Goal: Navigation & Orientation: Find specific page/section

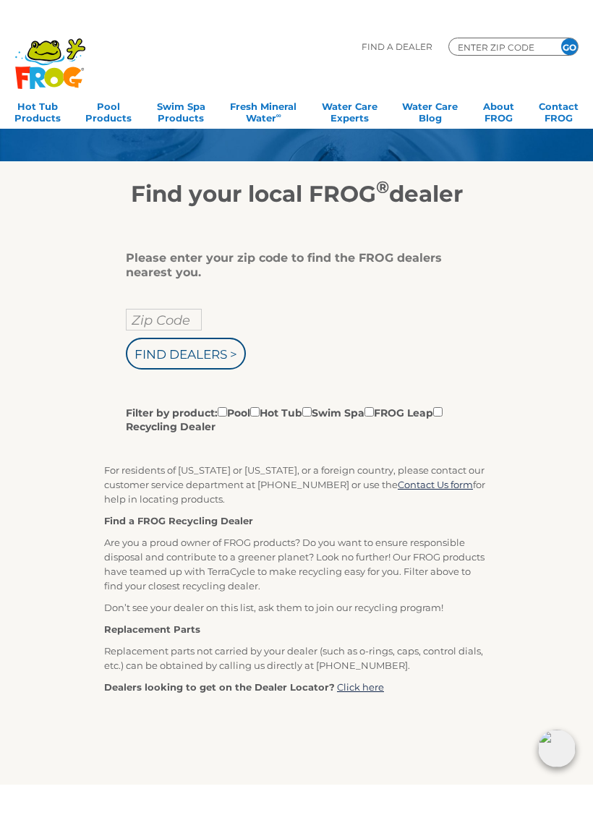
scroll to position [59, 0]
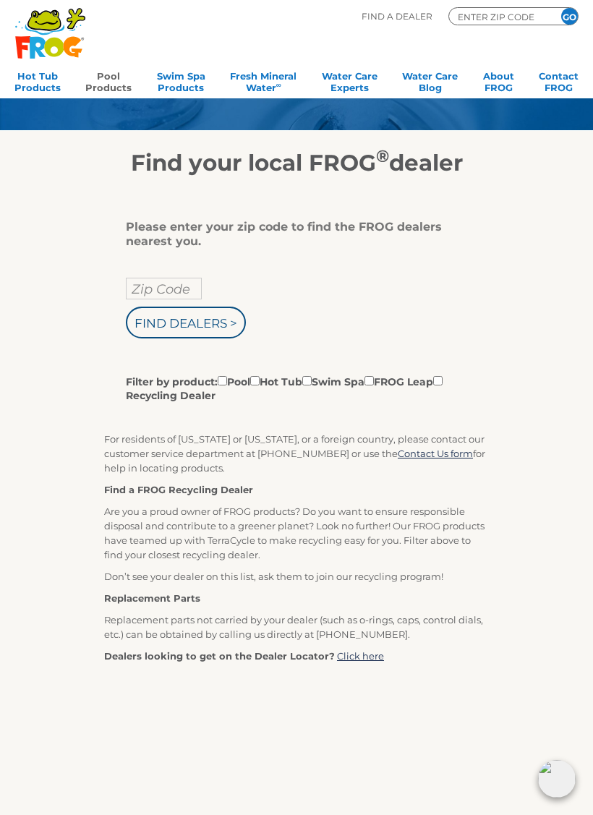
click at [98, 74] on link "Pool Products" at bounding box center [108, 80] width 46 height 29
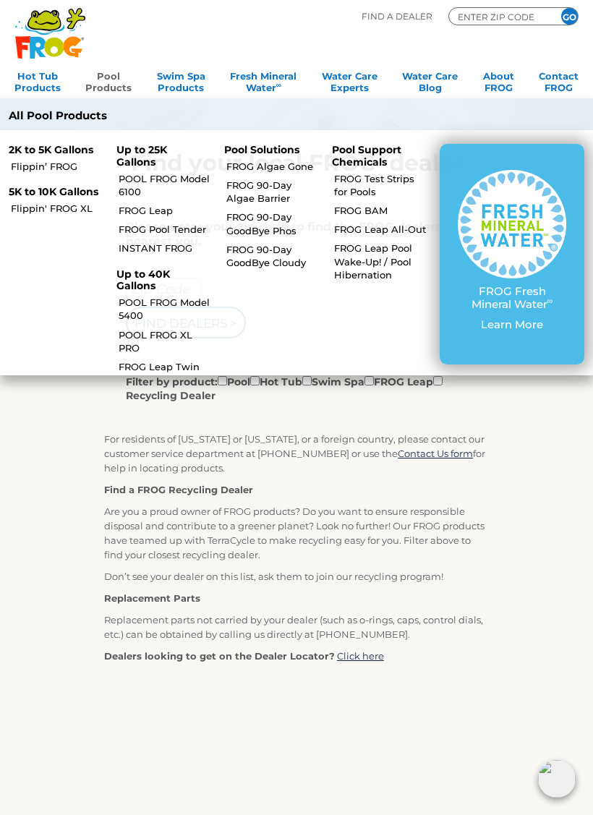
click at [137, 144] on p "Up to 25K Gallons" at bounding box center [161, 156] width 90 height 25
click at [127, 158] on p "Up to 25K Gallons" at bounding box center [161, 156] width 90 height 25
click at [145, 228] on link "FROG Pool Tender" at bounding box center [165, 229] width 93 height 13
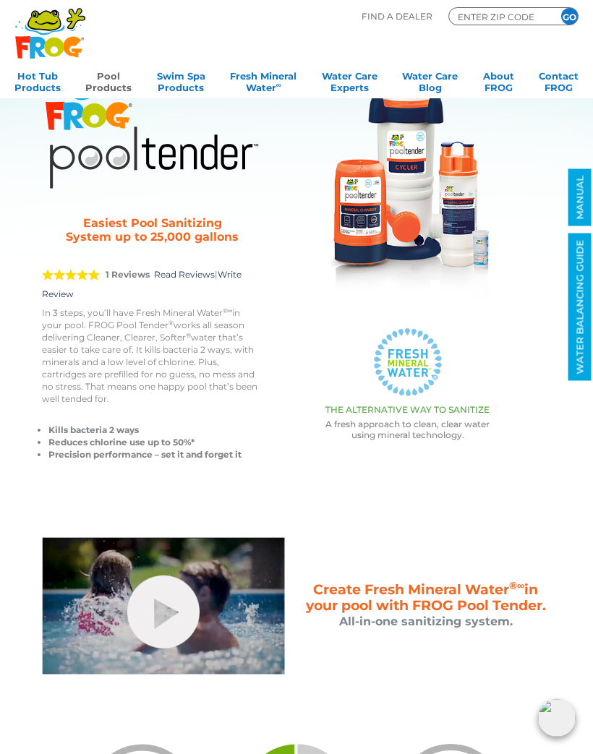
scroll to position [74, 0]
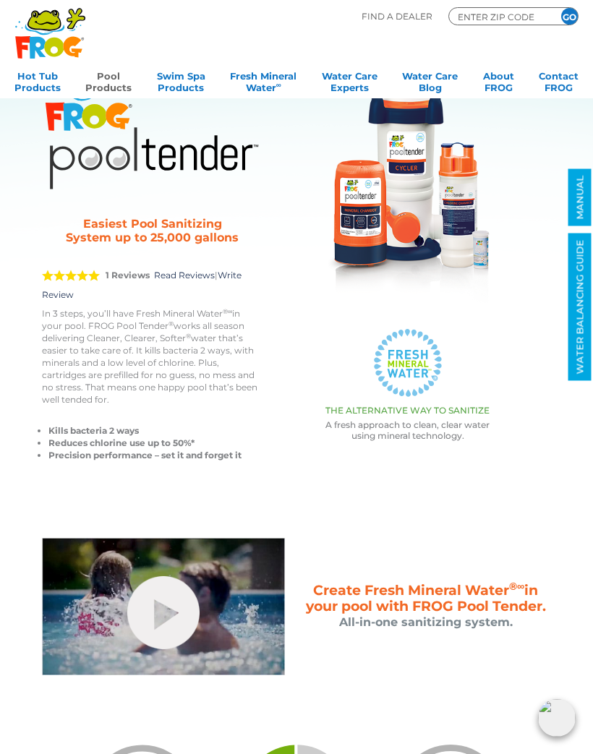
click at [101, 79] on link "Pool Products" at bounding box center [108, 80] width 46 height 29
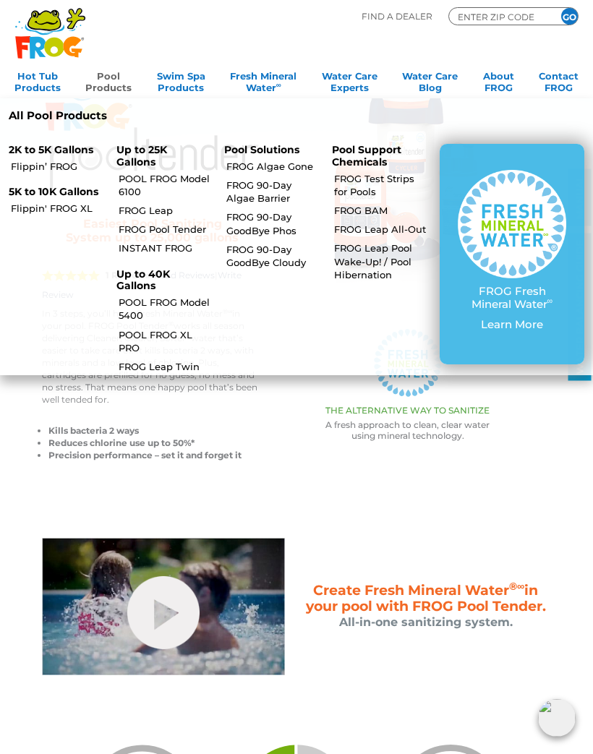
click at [145, 205] on link "FROG Leap" at bounding box center [165, 210] width 93 height 13
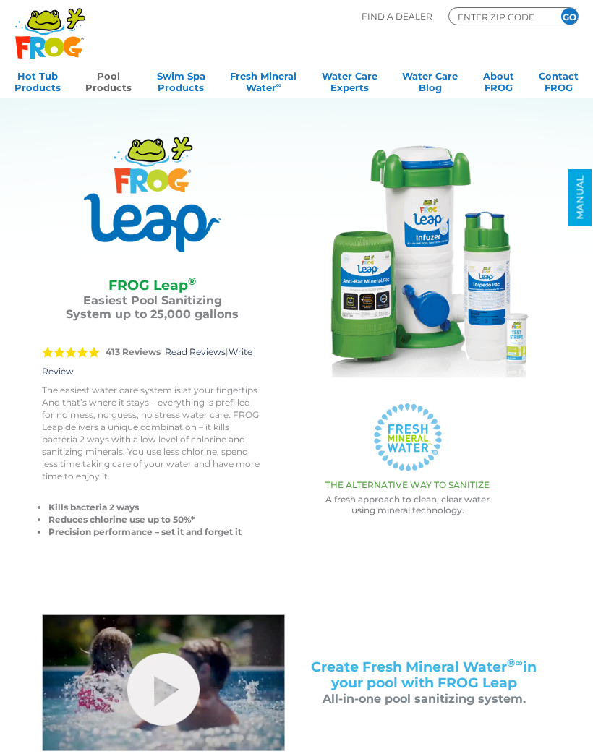
click at [101, 75] on link "Pool Products" at bounding box center [108, 80] width 46 height 29
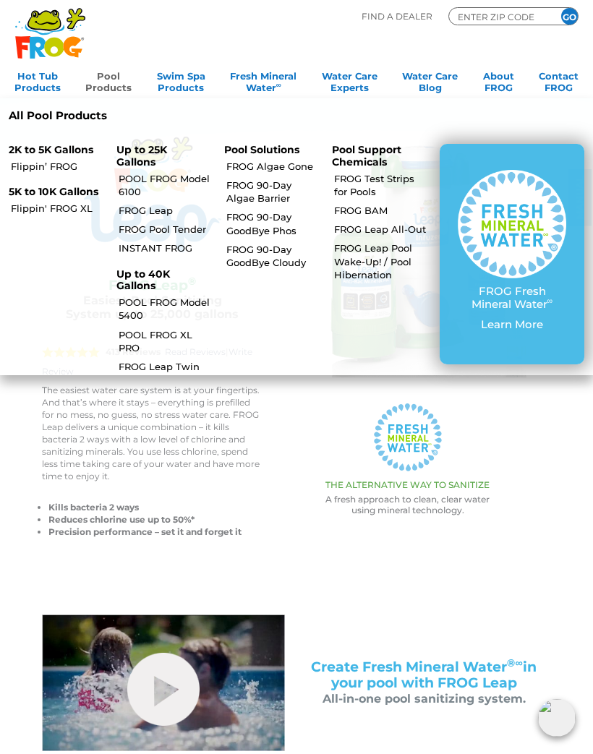
click at [135, 182] on link "POOL FROG Model 6100" at bounding box center [165, 185] width 93 height 26
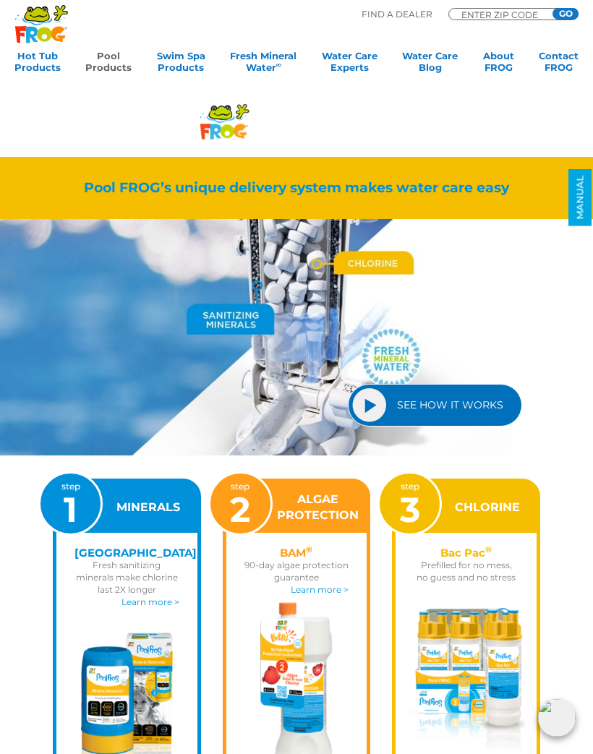
scroll to position [1125, 0]
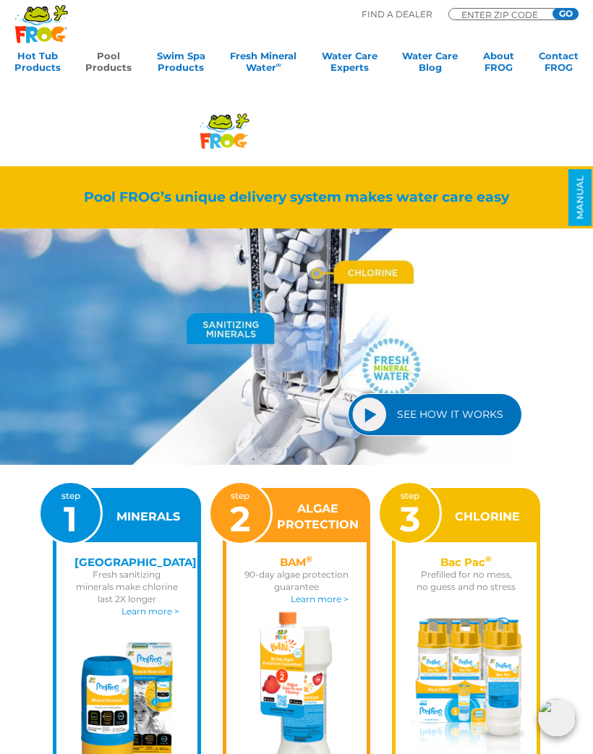
click at [463, 414] on link "SEE HOW IT WORKS" at bounding box center [435, 414] width 174 height 43
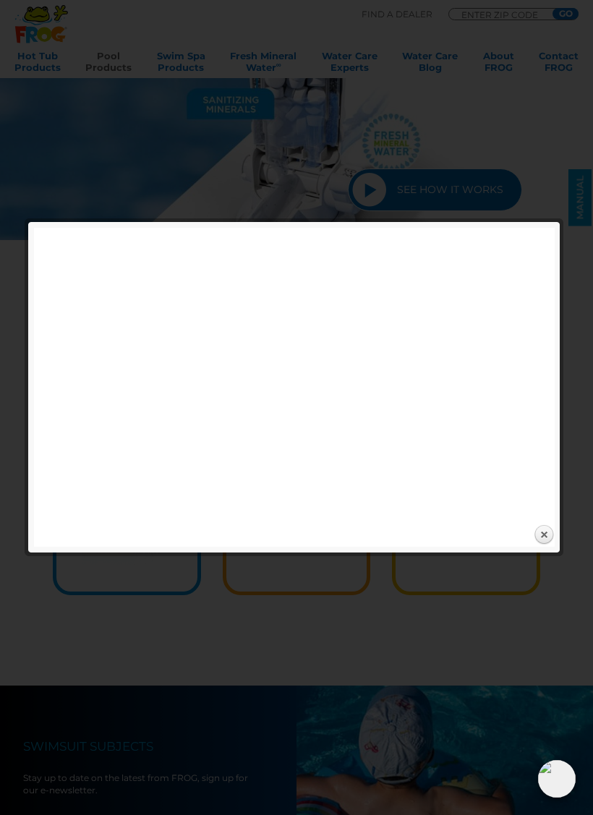
scroll to position [1351, 0]
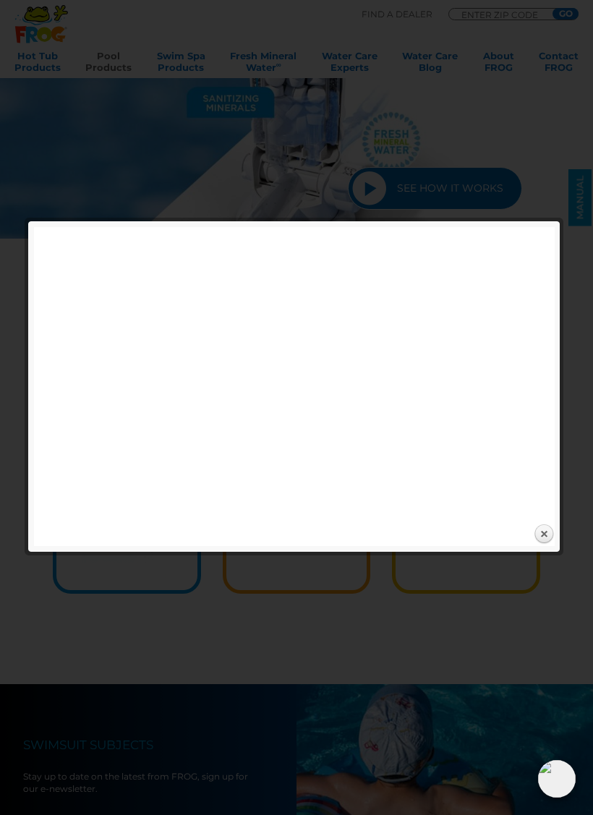
click at [548, 534] on link "Close" at bounding box center [544, 534] width 22 height 22
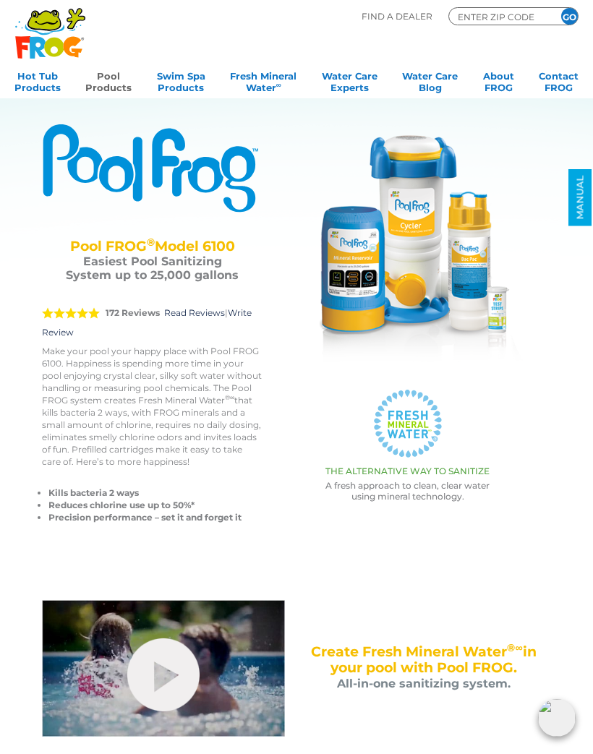
scroll to position [0, 0]
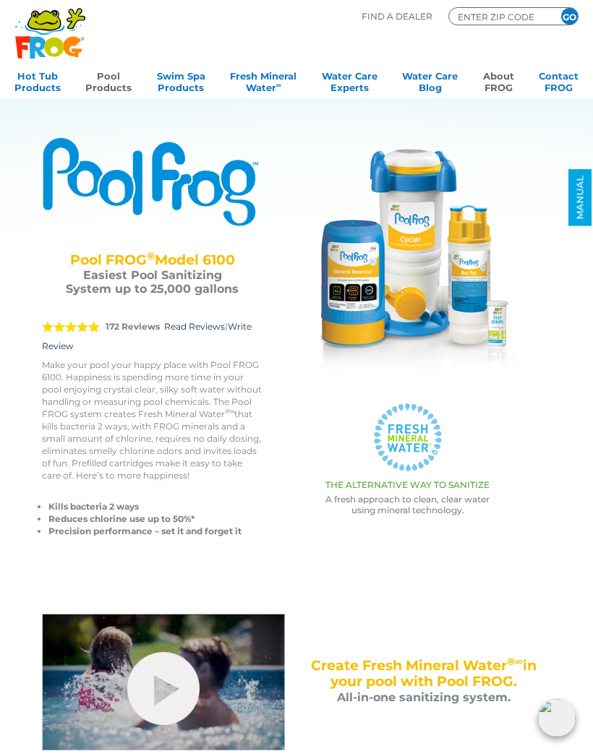
click at [491, 75] on link "About FROG" at bounding box center [498, 80] width 31 height 29
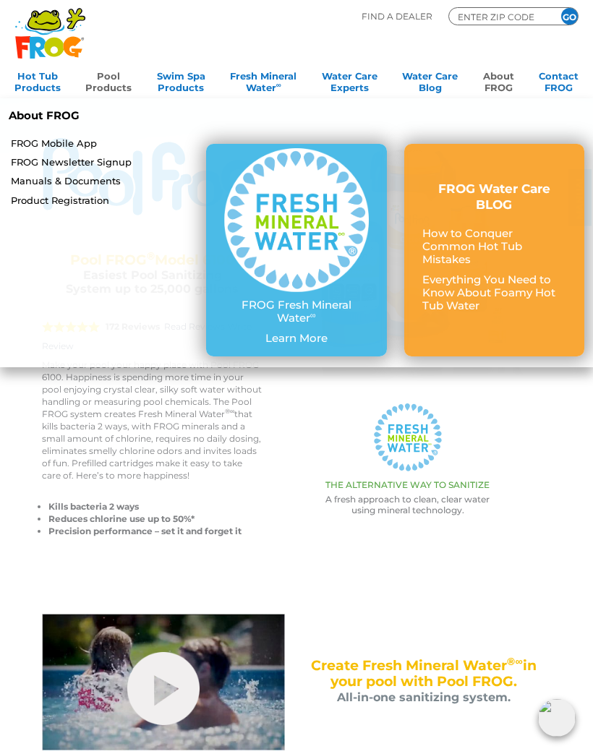
click at [104, 86] on link "Pool Products" at bounding box center [108, 80] width 46 height 29
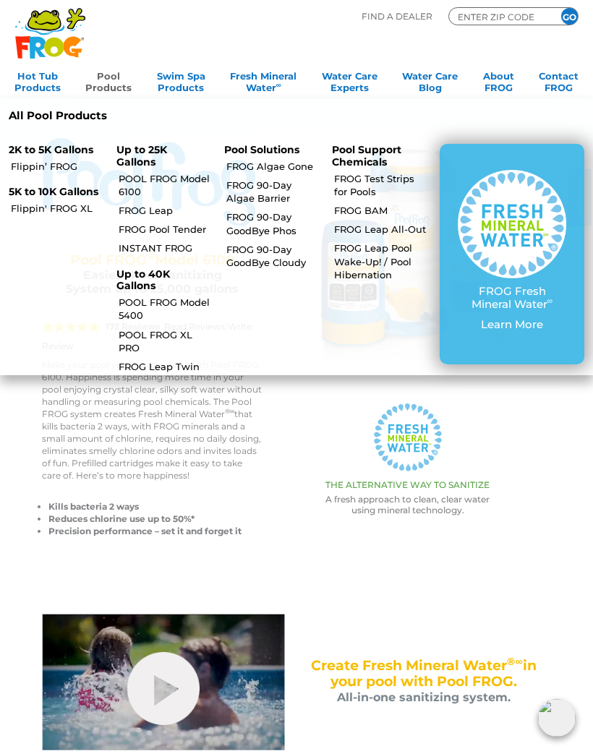
click at [146, 211] on link "FROG Leap" at bounding box center [165, 210] width 93 height 13
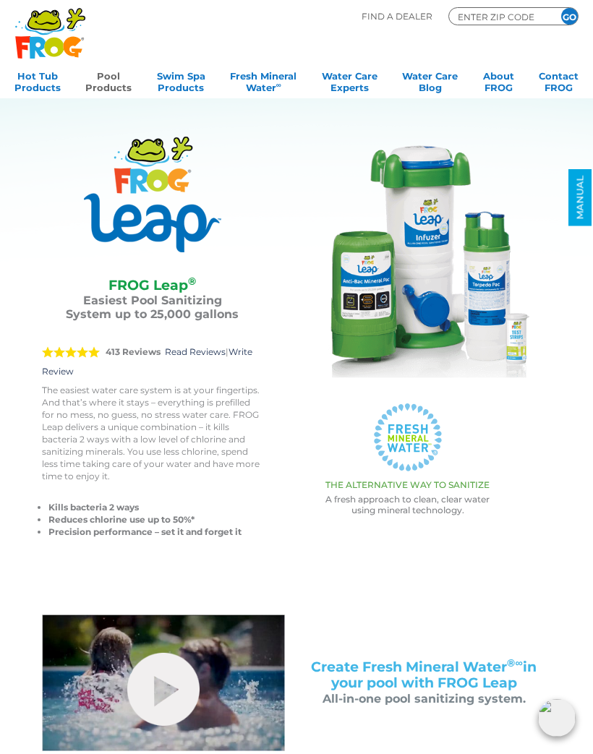
click at [397, 7] on div ".st130{clip-path:url(#SVGID_2_);fill-rule:evenodd;clip-rule:evenodd;fill:#C3CC0…" at bounding box center [296, 49] width 564 height 98
click at [502, 16] on input "ENTER ZIP CODE" at bounding box center [499, 16] width 87 height 13
type input "85748"
click at [569, 16] on input "GO" at bounding box center [569, 16] width 17 height 17
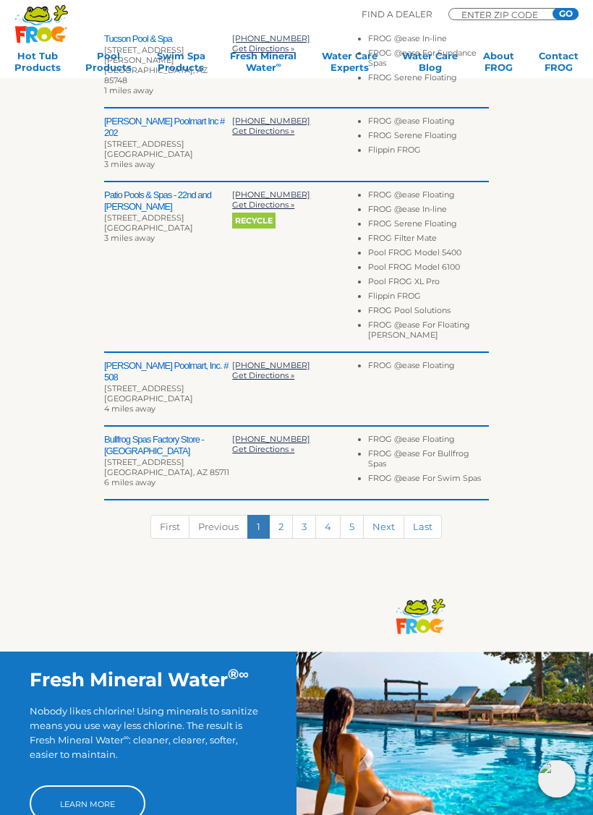
scroll to position [521, 0]
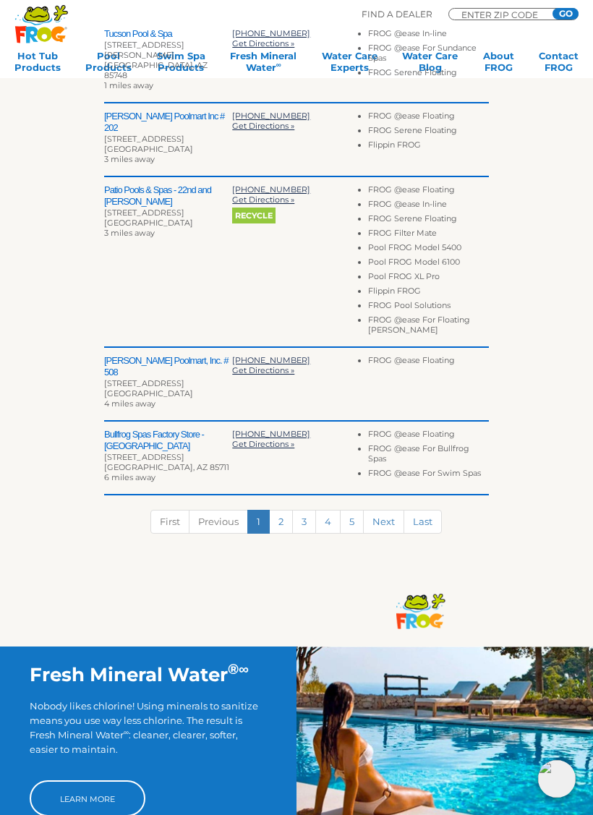
click at [283, 510] on link "2" at bounding box center [281, 522] width 24 height 24
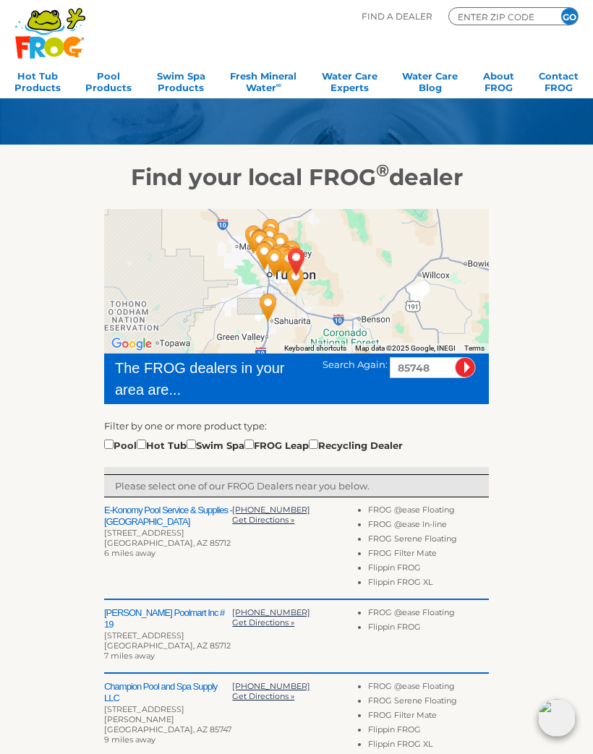
scroll to position [0, 0]
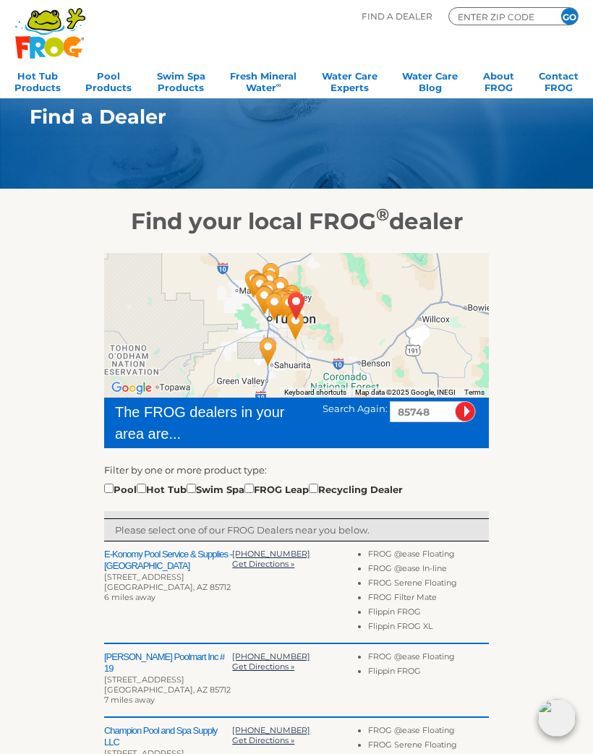
click at [109, 493] on input "checkbox" at bounding box center [108, 488] width 9 height 9
checkbox input "true"
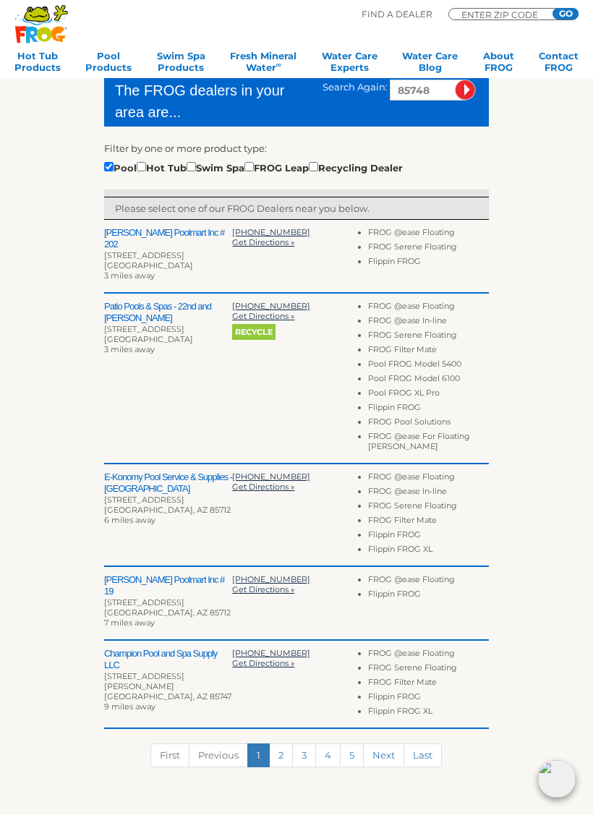
scroll to position [322, 0]
click at [120, 471] on h2 "E-Konomy Pool Service & Supplies - [GEOGRAPHIC_DATA]" at bounding box center [168, 482] width 128 height 23
click at [134, 471] on h2 "E-Konomy Pool Service & Supplies - [GEOGRAPHIC_DATA]" at bounding box center [168, 482] width 128 height 23
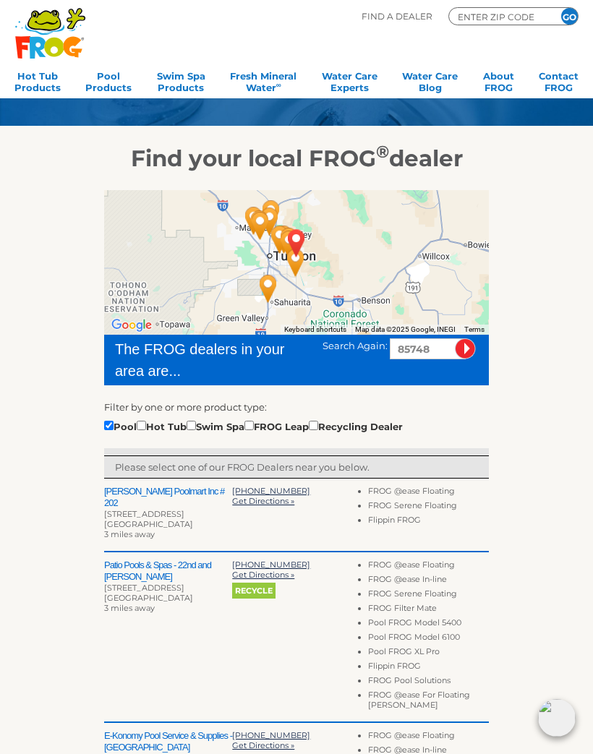
scroll to position [0, 0]
